Goal: Contribute content

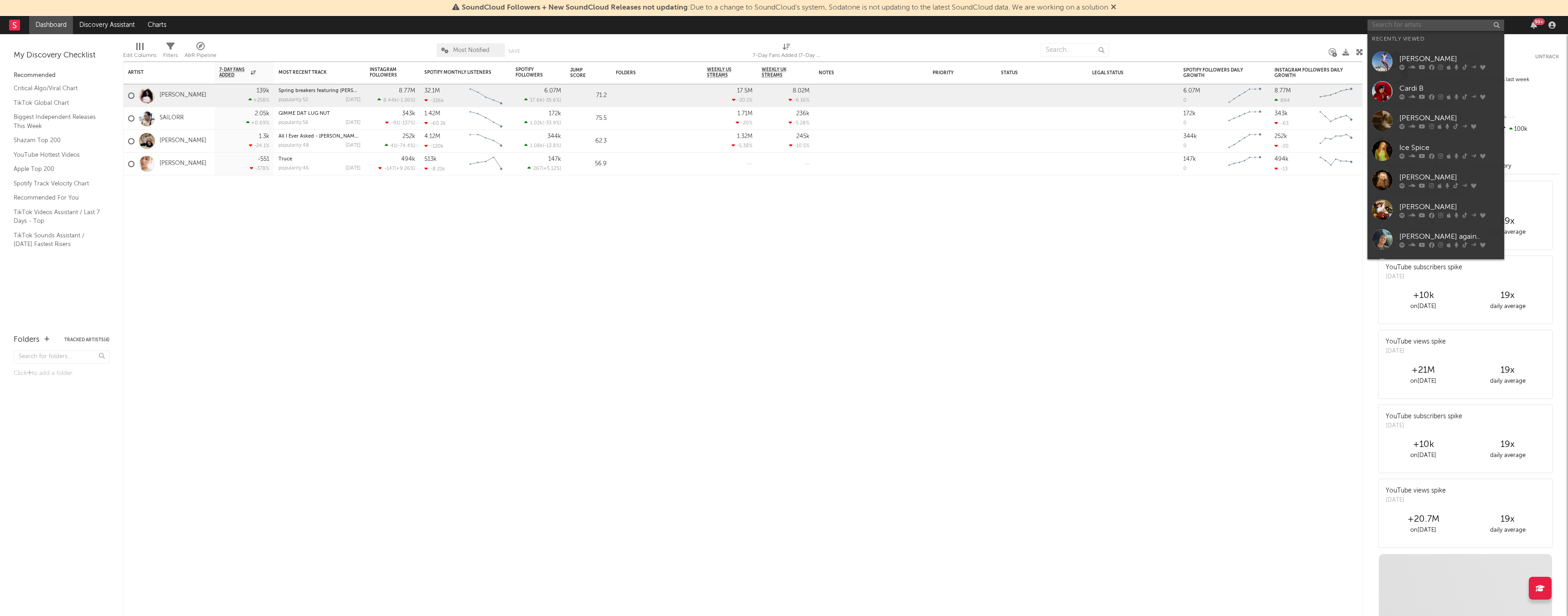
click at [1432, 24] on input "text" at bounding box center [1435, 25] width 137 height 11
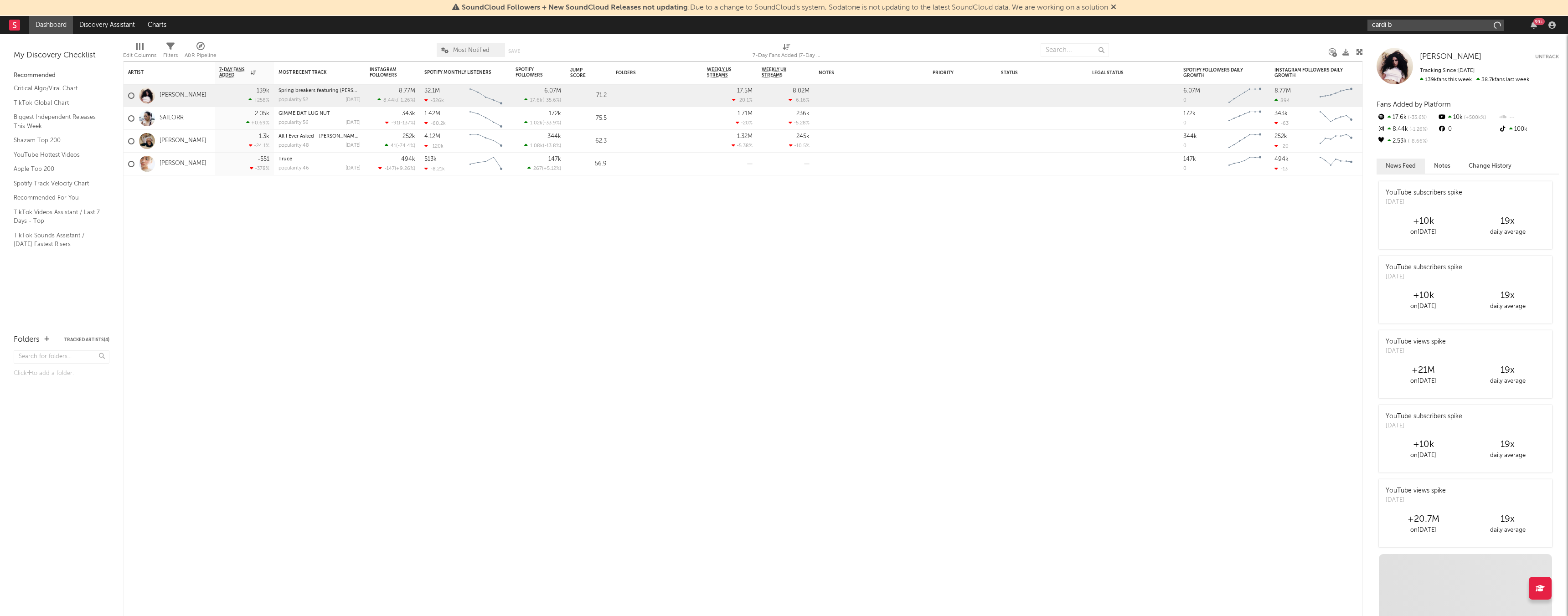
type input "cardi b"
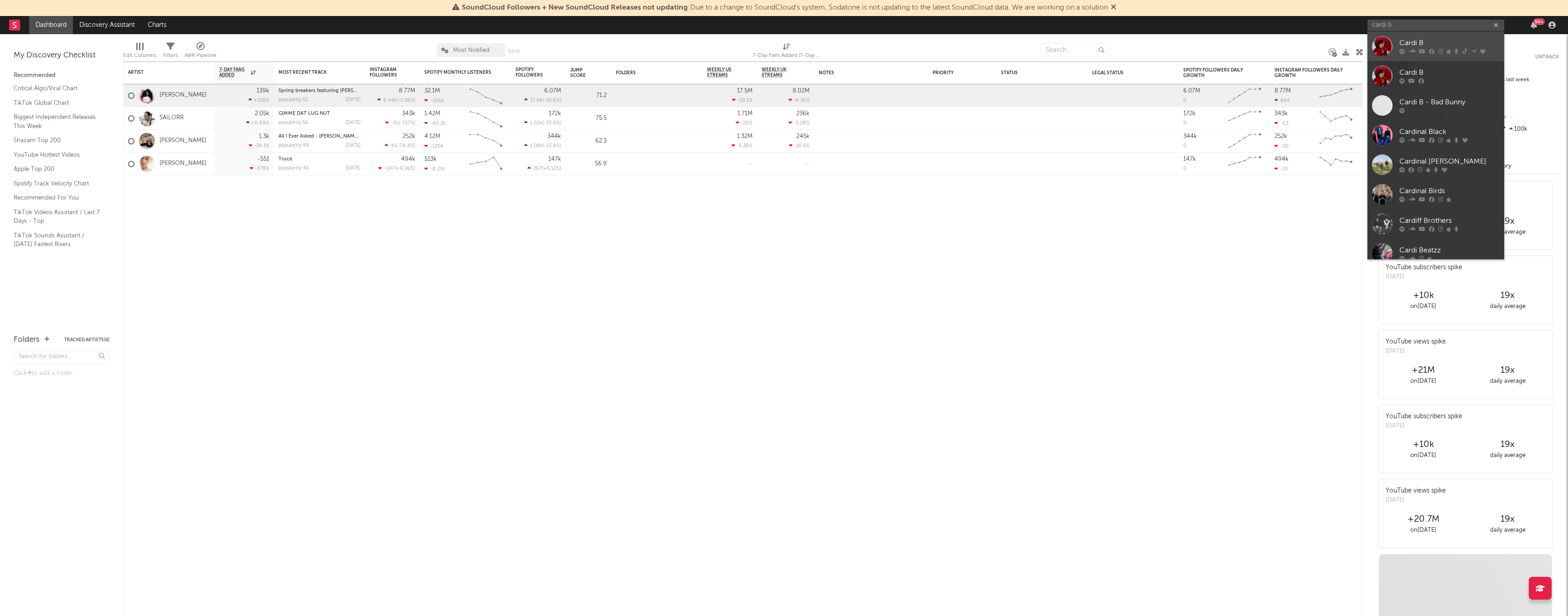
click at [1466, 39] on div "Cardi B" at bounding box center [1449, 43] width 100 height 11
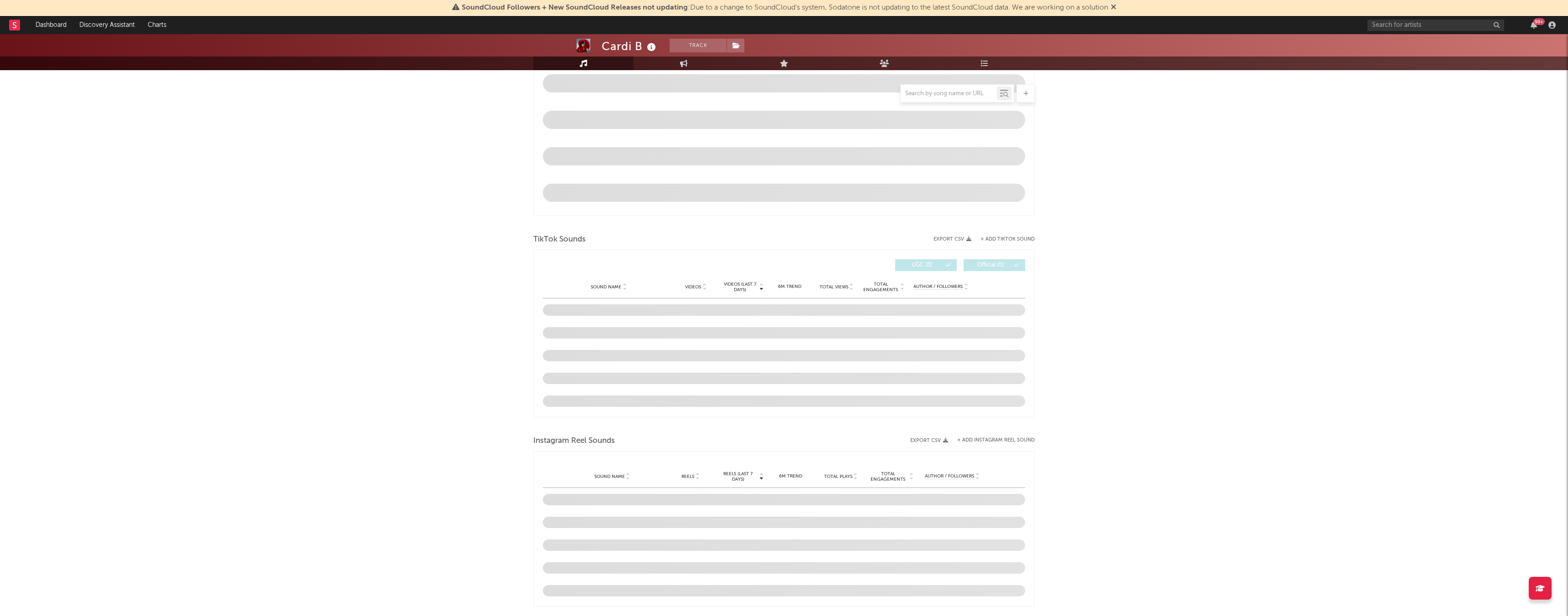
scroll to position [443, 0]
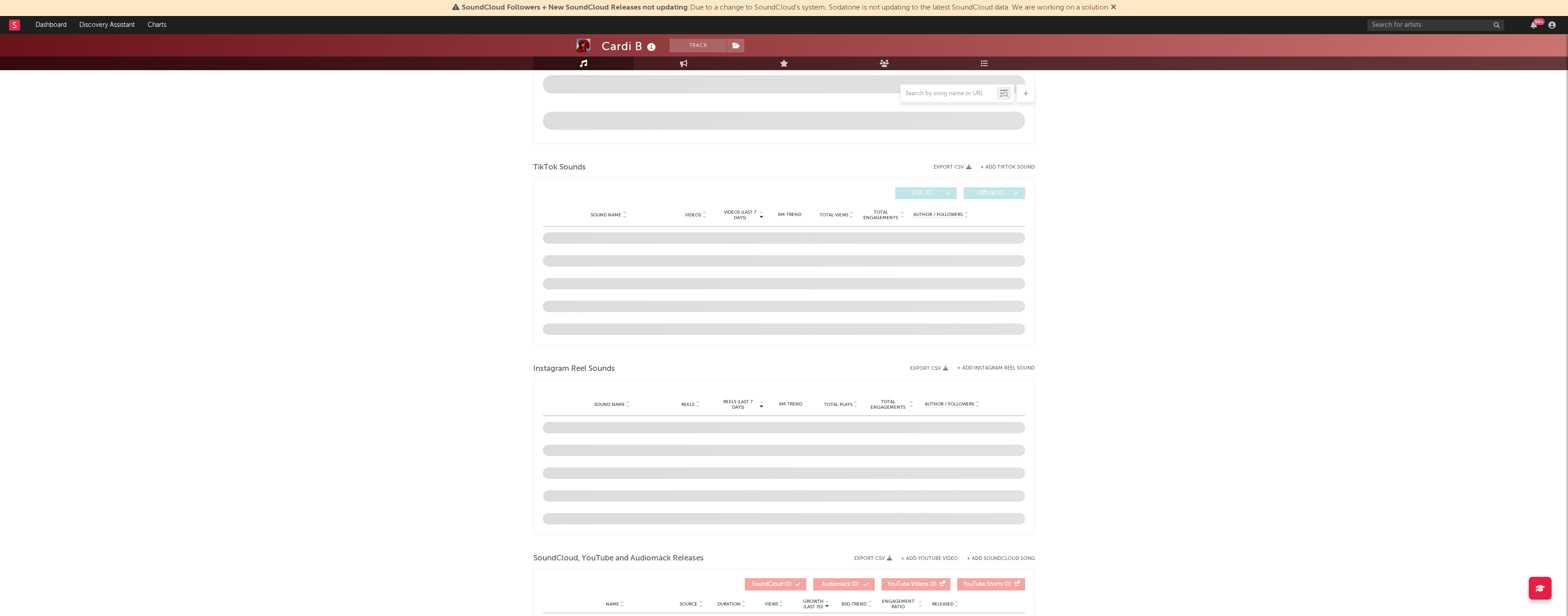
select select "6m"
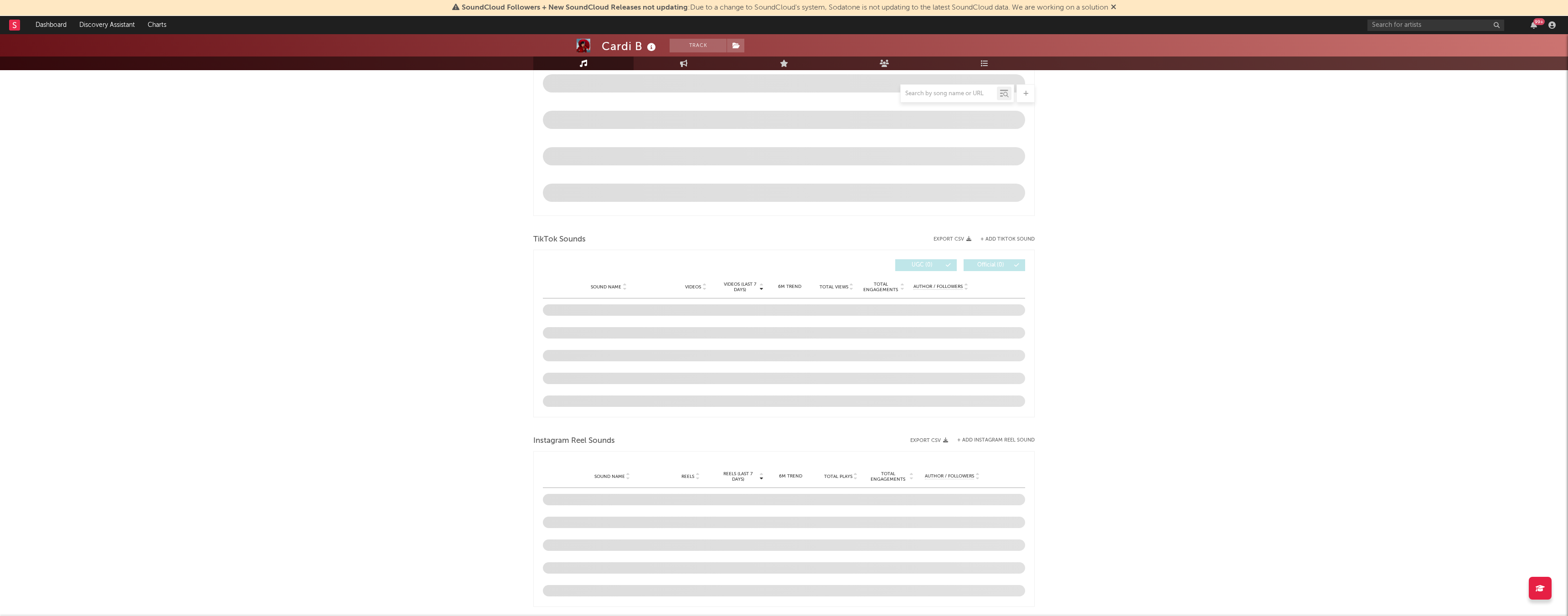
click at [1006, 240] on button "+ Add TikTok Sound" at bounding box center [1007, 239] width 54 height 5
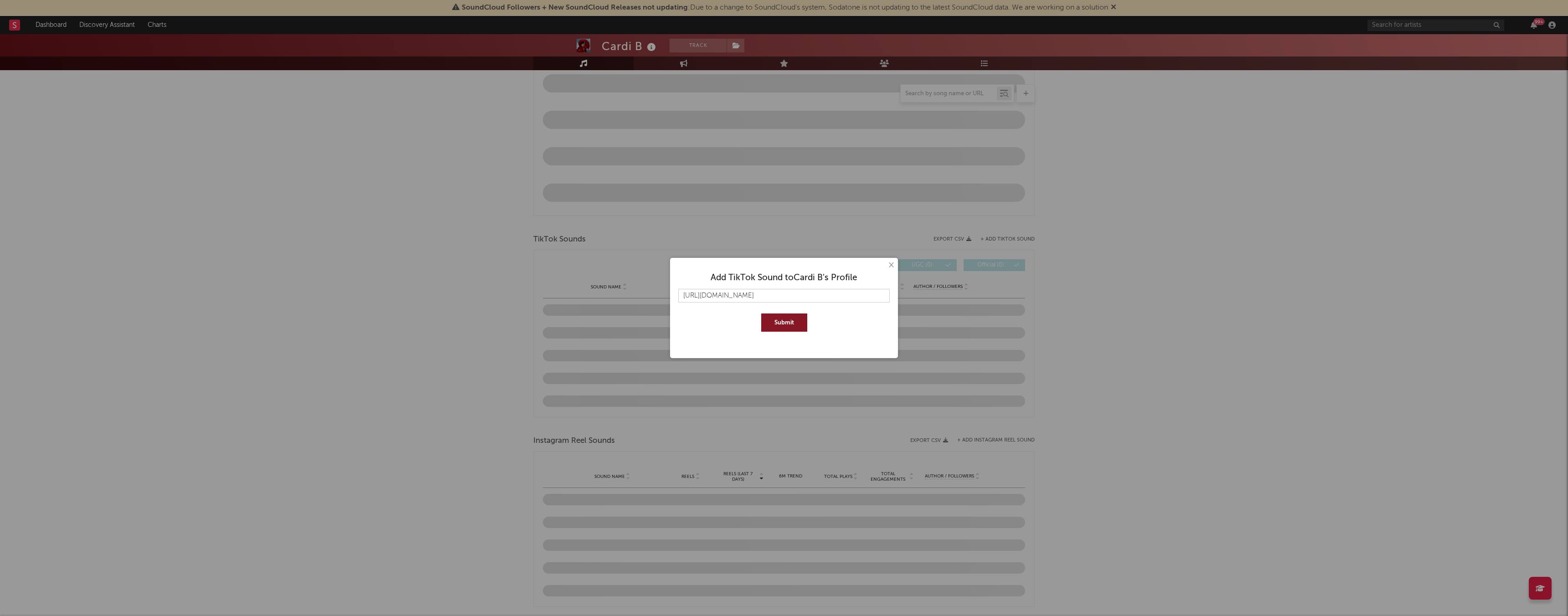
scroll to position [0, 14]
type input "[URL][DOMAIN_NAME]"
click at [761, 314] on button "Submit" at bounding box center [784, 322] width 46 height 18
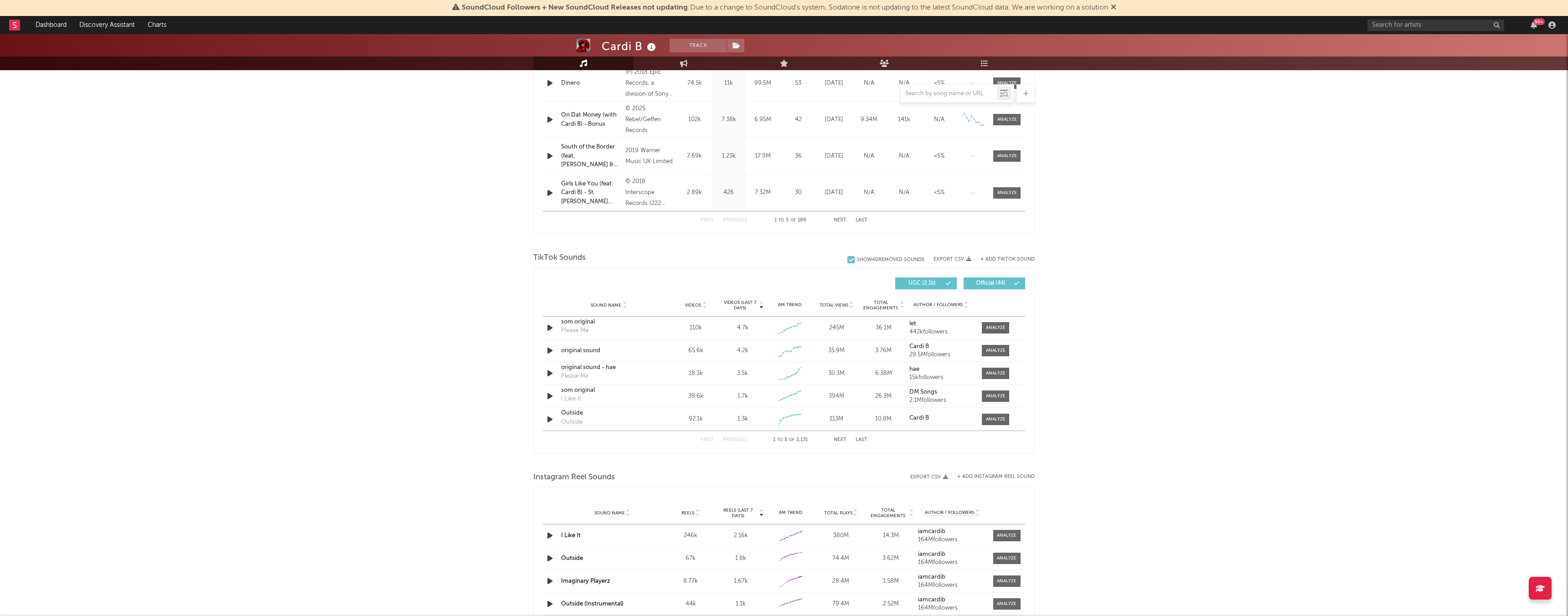
click at [840, 439] on button "Next" at bounding box center [840, 440] width 13 height 5
click at [863, 442] on button "Last" at bounding box center [861, 440] width 12 height 5
click at [738, 435] on div "First Previous 2131 to 2131 of 2,131 Next Last" at bounding box center [784, 440] width 167 height 18
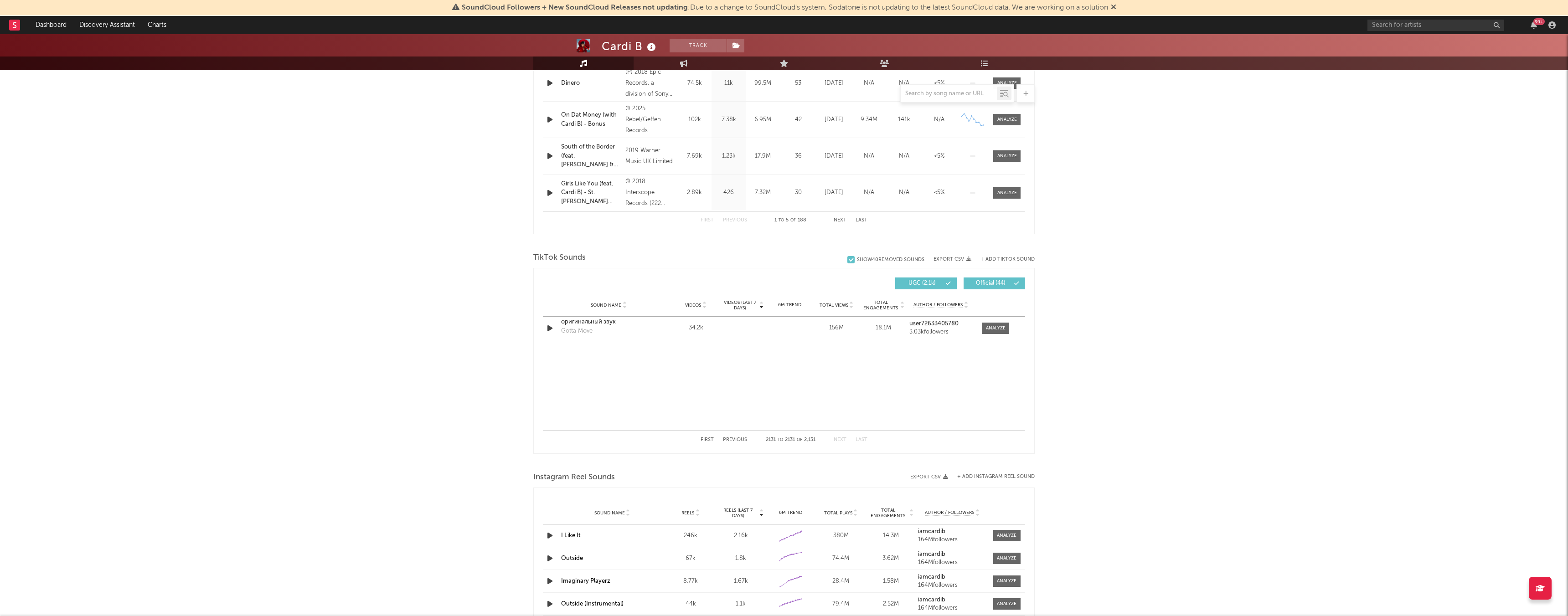
click at [737, 438] on button "Previous" at bounding box center [735, 440] width 24 height 5
click at [550, 330] on icon "button" at bounding box center [549, 328] width 9 height 11
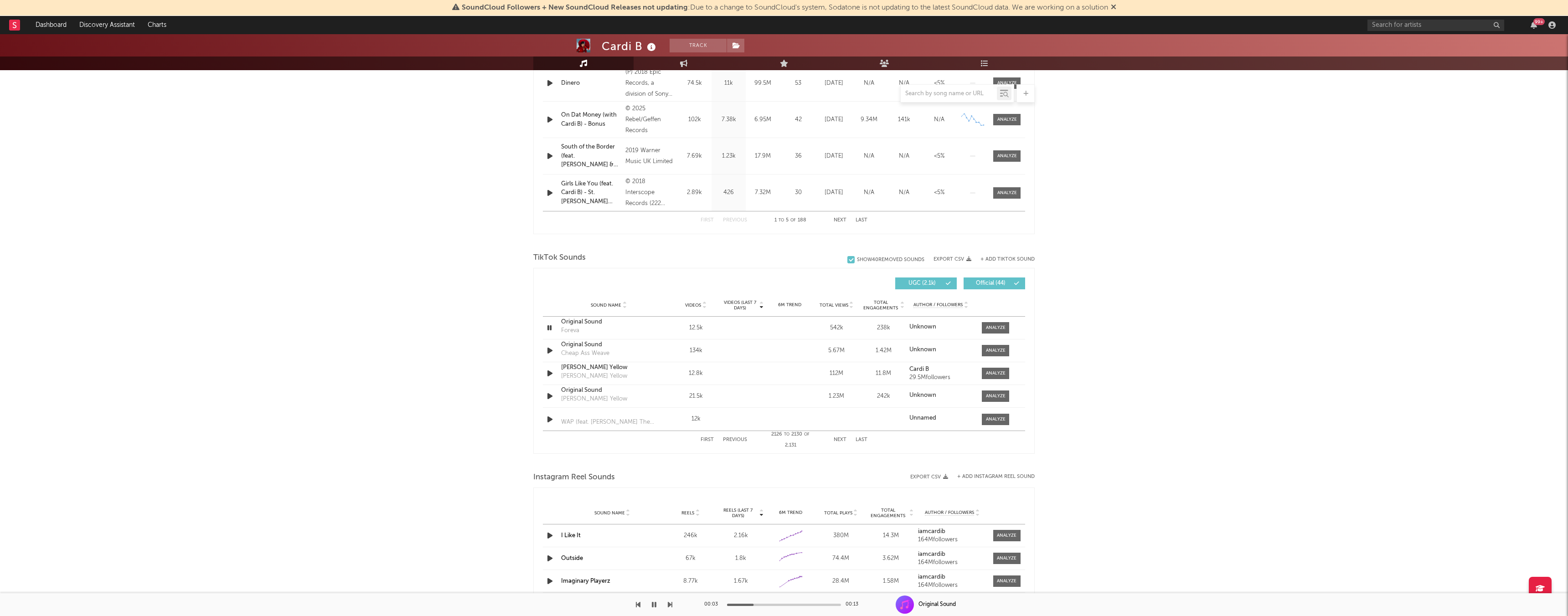
click at [730, 438] on button "Previous" at bounding box center [735, 440] width 24 height 5
click at [549, 372] on icon "button" at bounding box center [549, 373] width 9 height 11
click at [549, 372] on icon "button" at bounding box center [549, 373] width 9 height 11
click at [734, 438] on button "Previous" at bounding box center [735, 440] width 24 height 5
click at [737, 441] on button "Previous" at bounding box center [735, 440] width 24 height 5
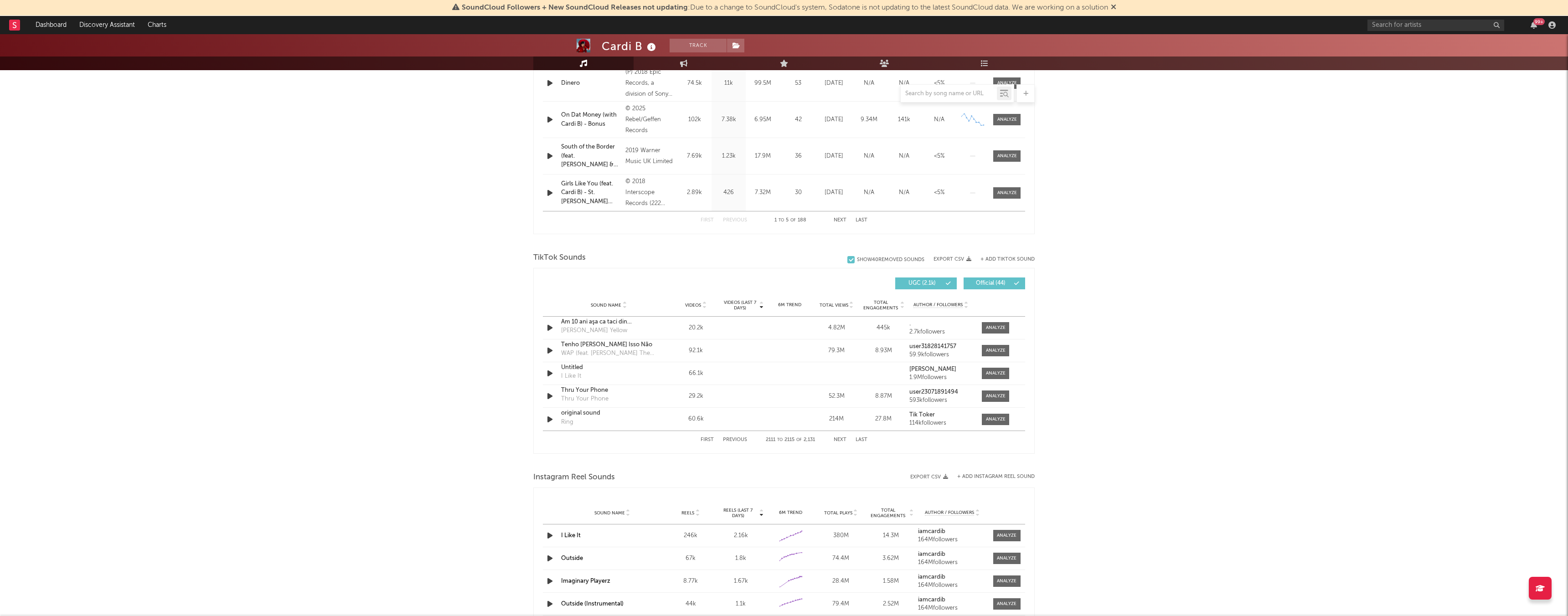
click at [739, 439] on button "Previous" at bounding box center [735, 440] width 24 height 5
click at [549, 332] on icon "button" at bounding box center [549, 328] width 9 height 11
click at [550, 351] on icon "button" at bounding box center [549, 351] width 9 height 11
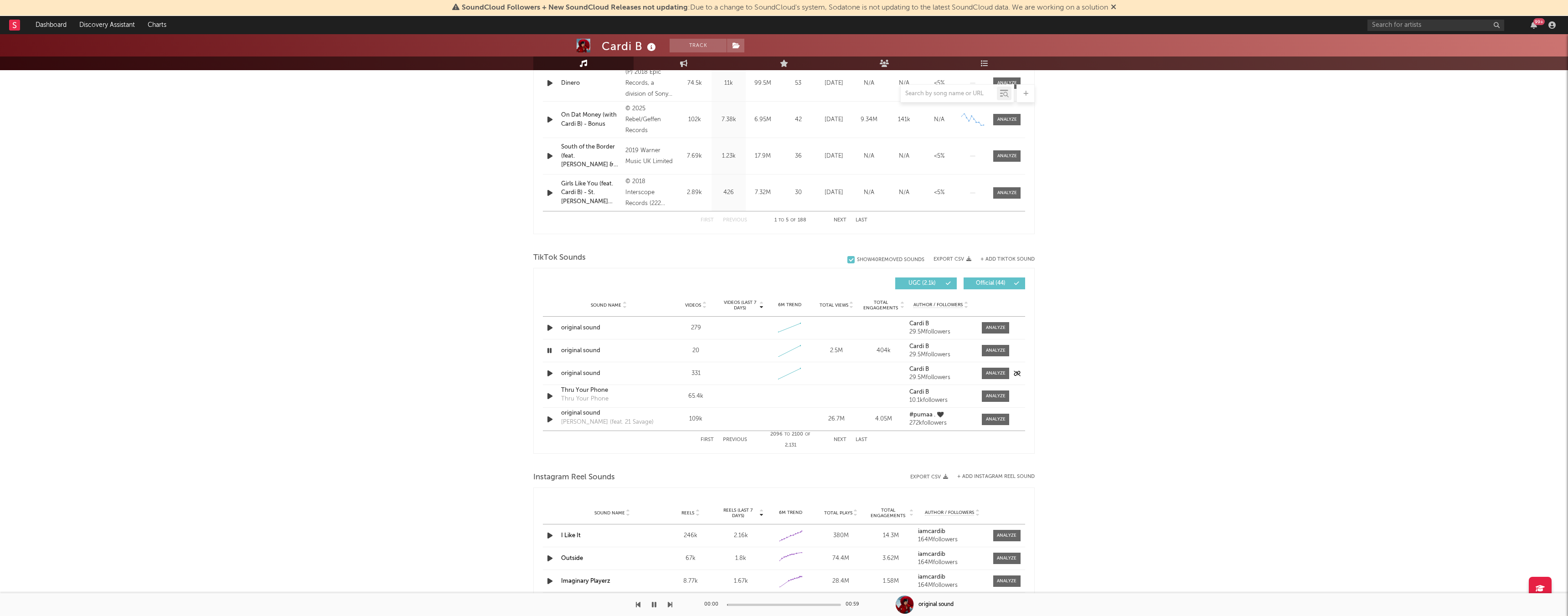
click at [551, 373] on icon "button" at bounding box center [549, 373] width 9 height 11
click at [736, 441] on button "Previous" at bounding box center [735, 440] width 24 height 5
click at [549, 347] on icon "button" at bounding box center [549, 351] width 9 height 11
click at [551, 350] on icon "button" at bounding box center [549, 351] width 9 height 11
click at [549, 373] on icon "button" at bounding box center [549, 373] width 9 height 11
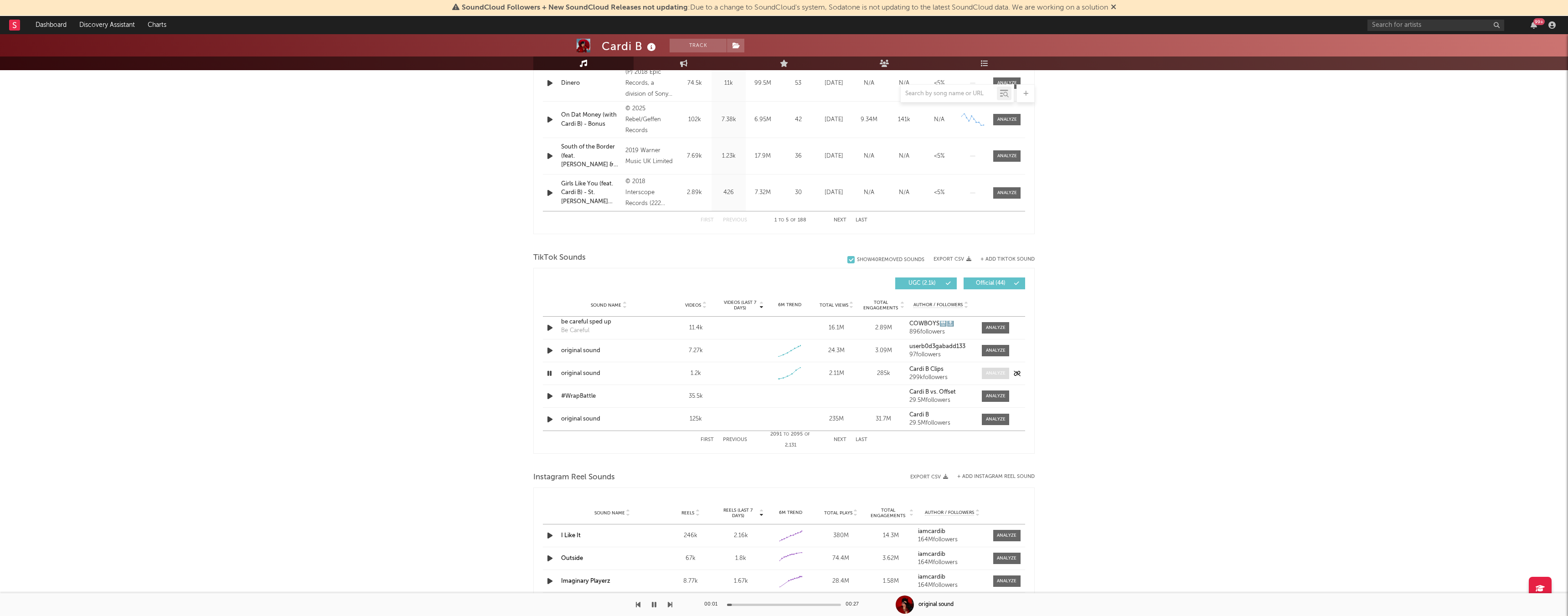
click at [1000, 370] on div at bounding box center [995, 374] width 19 height 7
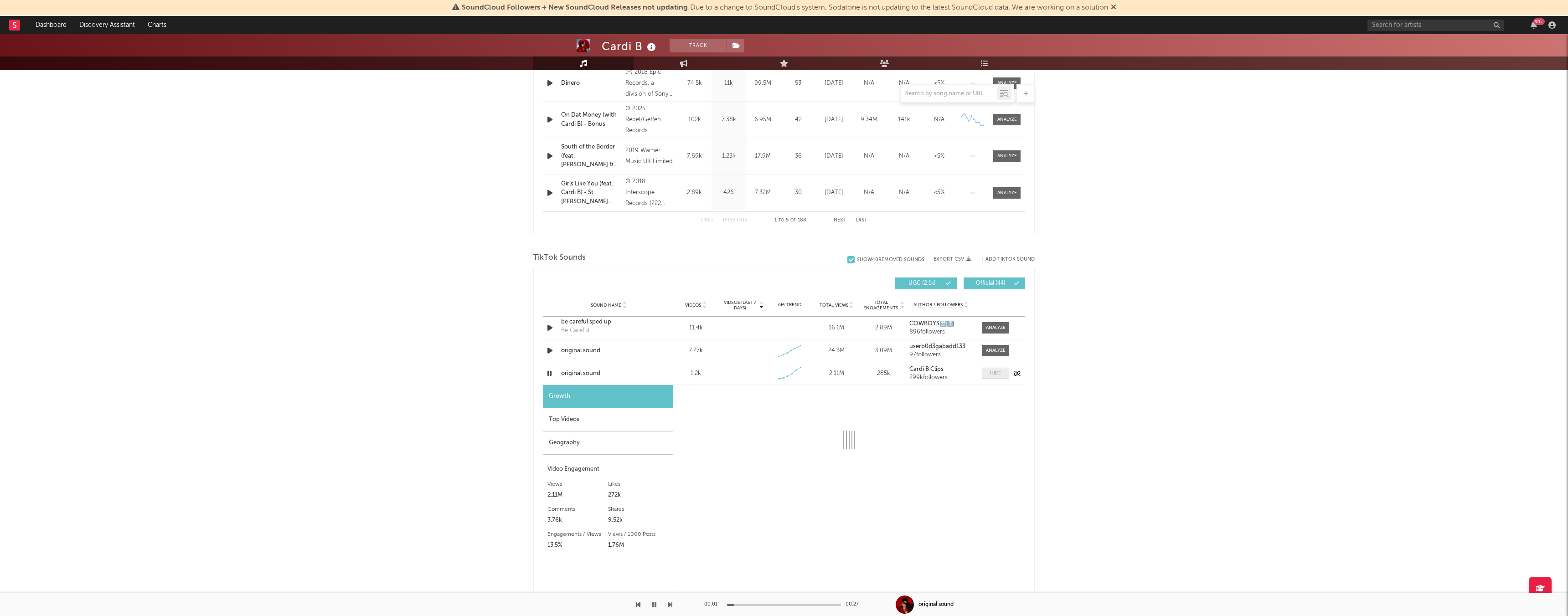
select select "1w"
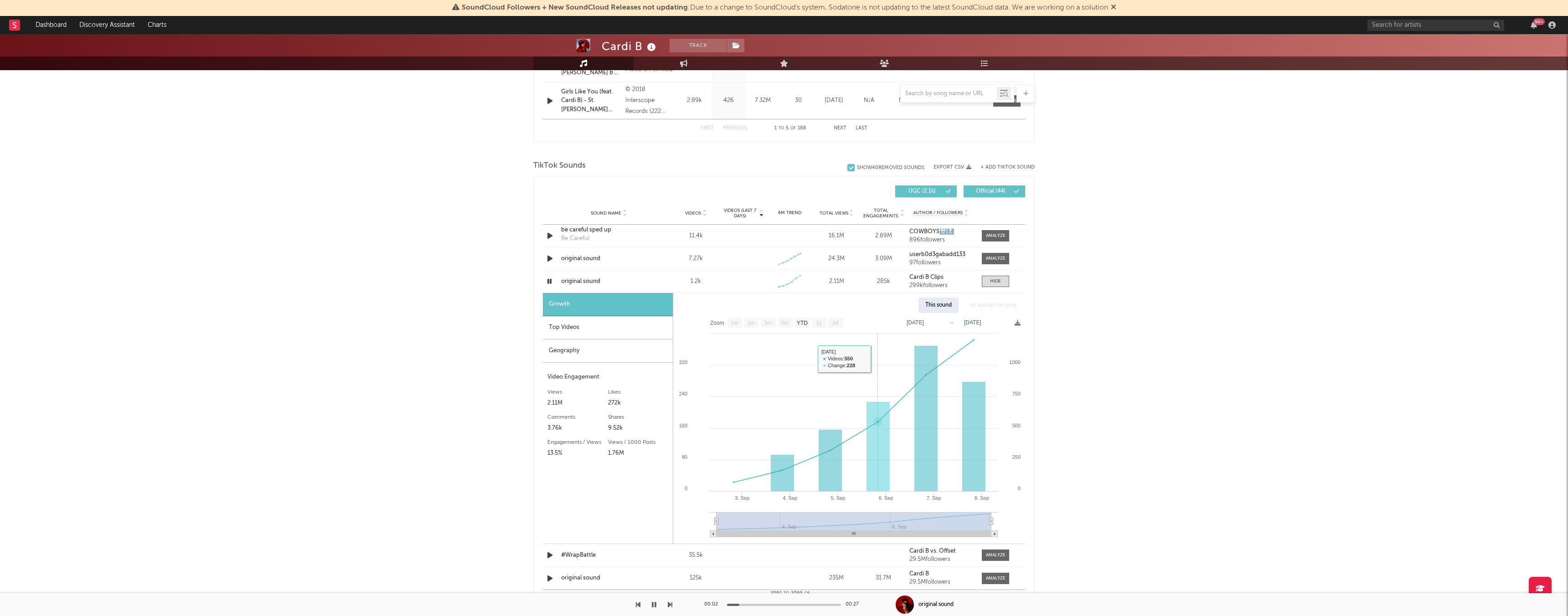
scroll to position [572, 0]
